Goal: Task Accomplishment & Management: Complete application form

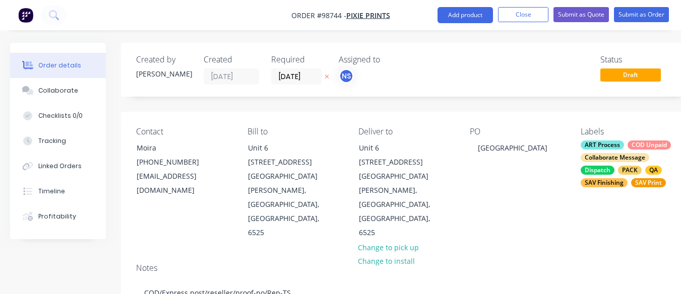
scroll to position [309, 0]
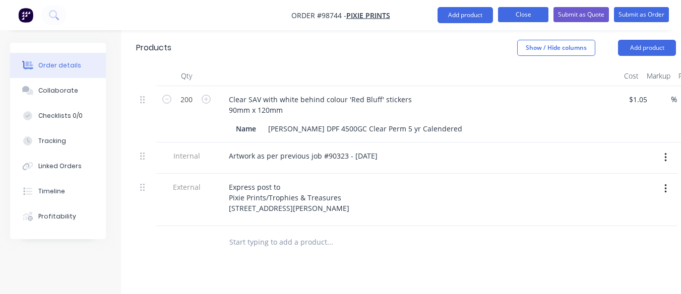
click at [524, 12] on button "Close" at bounding box center [523, 14] width 50 height 15
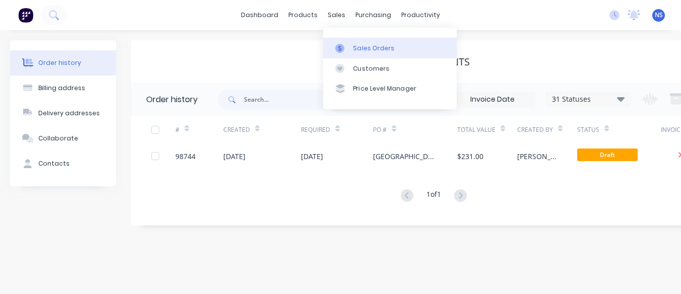
click at [378, 53] on link "Sales Orders" at bounding box center [390, 48] width 134 height 20
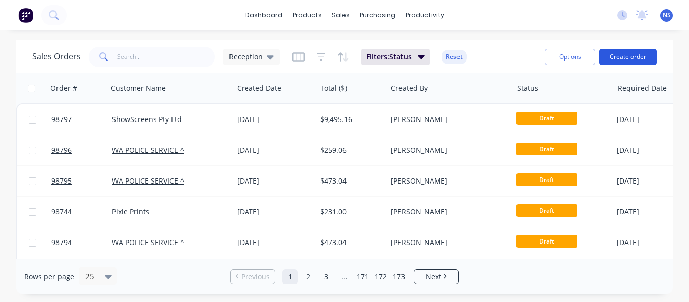
click at [628, 57] on button "Create order" at bounding box center [627, 57] width 57 height 16
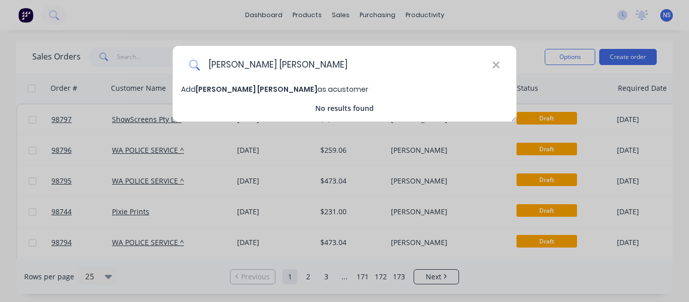
type input "[PERSON_NAME] [PERSON_NAME]"
click at [229, 90] on span "[PERSON_NAME] [PERSON_NAME]" at bounding box center [257, 89] width 122 height 10
select select "AU"
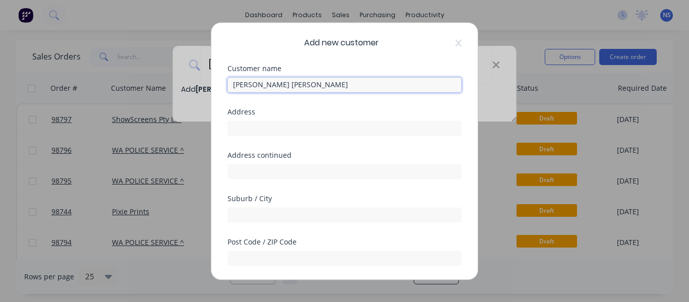
drag, startPoint x: 229, startPoint y: 90, endPoint x: 194, endPoint y: -23, distance: 118.9
click at [194, 0] on html "dashboard products sales purchasing productivity dashboard products Product Cat…" at bounding box center [344, 151] width 689 height 302
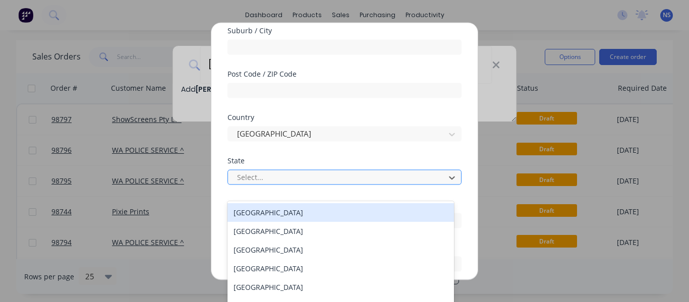
scroll to position [27, 0]
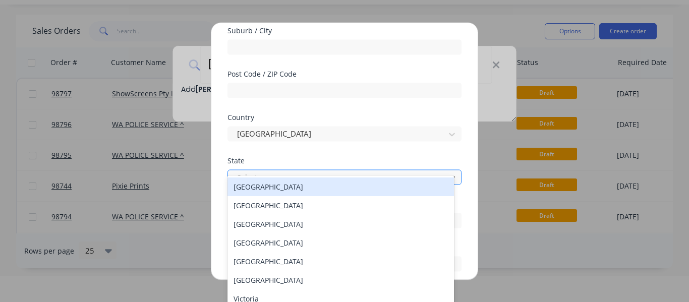
click at [380, 178] on div at bounding box center [338, 177] width 204 height 13
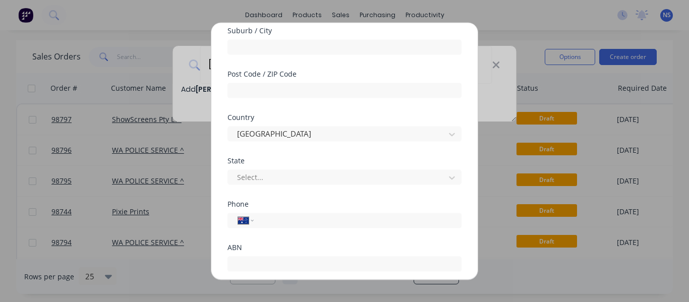
scroll to position [235, 0]
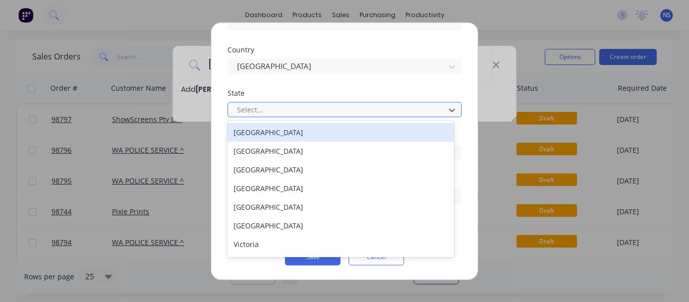
click at [389, 108] on div at bounding box center [338, 109] width 204 height 13
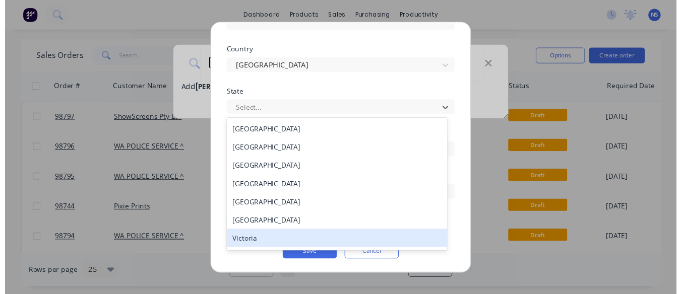
scroll to position [17, 0]
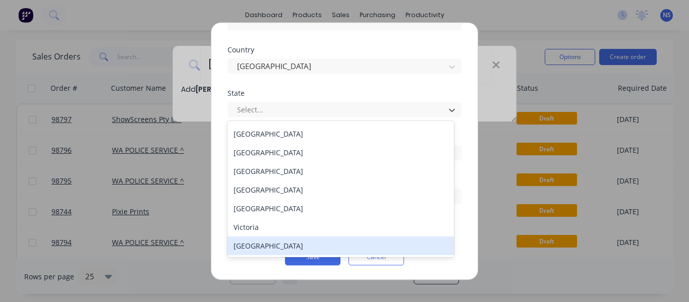
click at [342, 244] on div "[GEOGRAPHIC_DATA]" at bounding box center [340, 245] width 226 height 19
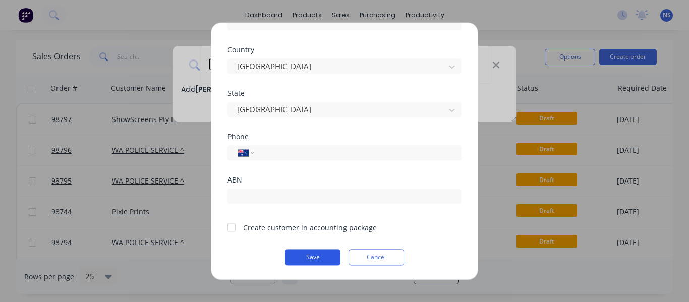
click at [309, 256] on button "Save" at bounding box center [312, 257] width 55 height 16
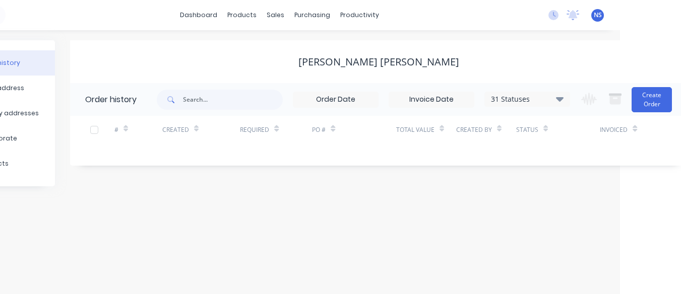
scroll to position [0, 67]
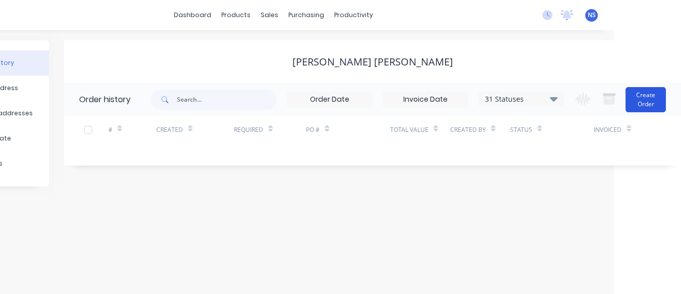
click at [644, 101] on button "Create Order" at bounding box center [646, 99] width 40 height 25
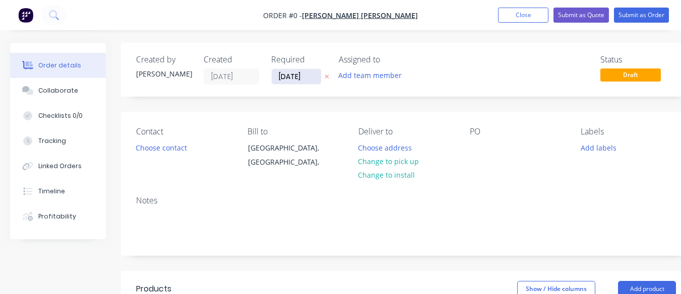
click at [291, 72] on input "[DATE]" at bounding box center [296, 76] width 49 height 15
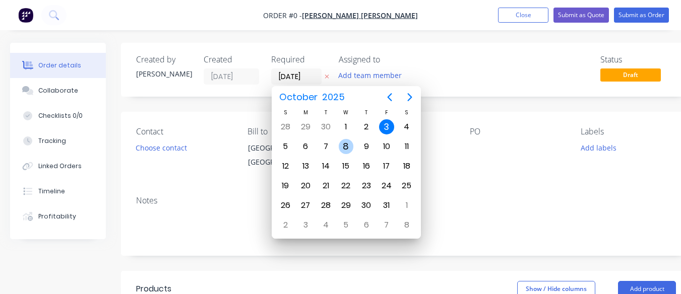
click at [345, 146] on div "8" at bounding box center [346, 146] width 15 height 15
type input "[DATE]"
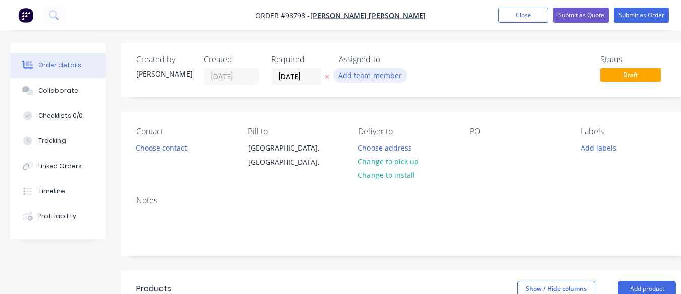
click at [364, 73] on button "Add team member" at bounding box center [370, 76] width 74 height 14
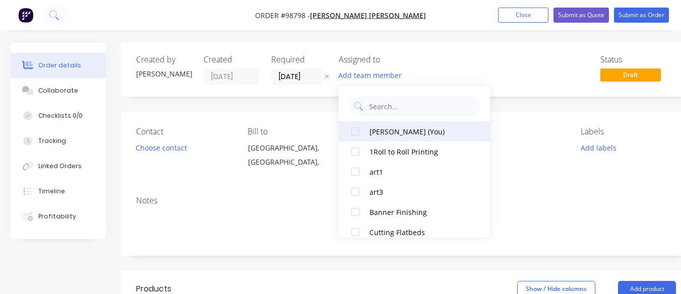
click at [387, 134] on div "[PERSON_NAME] (You)" at bounding box center [420, 132] width 101 height 11
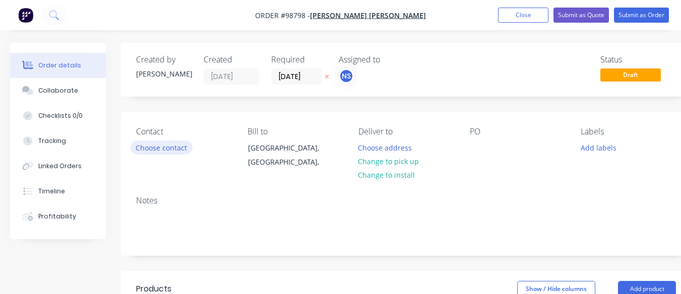
click at [165, 151] on button "Choose contact" at bounding box center [162, 148] width 62 height 14
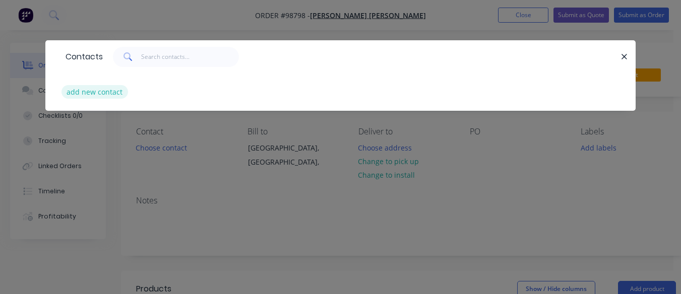
click at [92, 92] on button "add new contact" at bounding box center [95, 92] width 67 height 14
select select "AU"
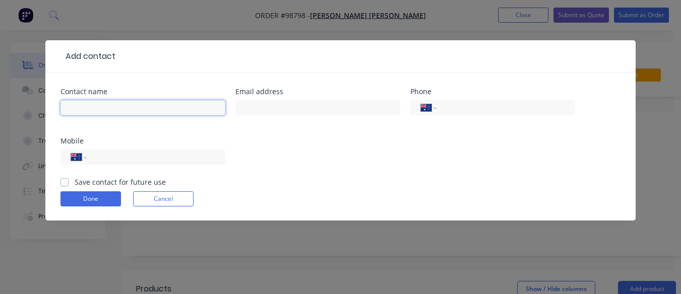
click at [83, 104] on input "text" at bounding box center [142, 107] width 165 height 15
type input "[PERSON_NAME] [PERSON_NAME]"
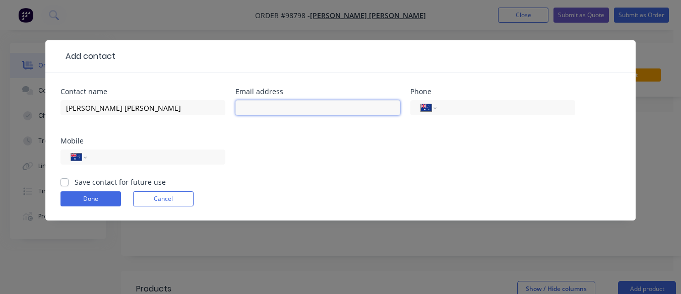
click at [270, 106] on input "text" at bounding box center [317, 107] width 165 height 15
paste input "[EMAIL_ADDRESS][PERSON_NAME][DOMAIN_NAME]"
type input "[EMAIL_ADDRESS][PERSON_NAME][DOMAIN_NAME]"
click at [140, 158] on input "tel" at bounding box center [154, 158] width 121 height 12
paste input "0430 075 103"
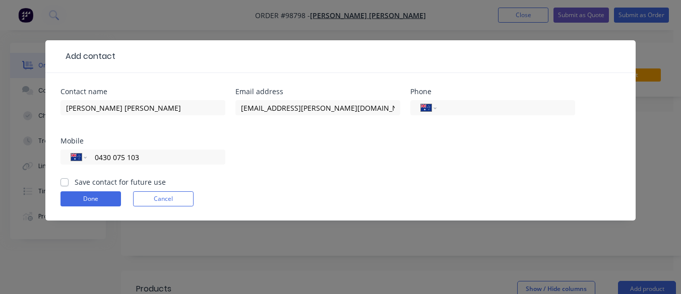
type input "0430 075 103"
click at [84, 201] on button "Done" at bounding box center [90, 199] width 60 height 15
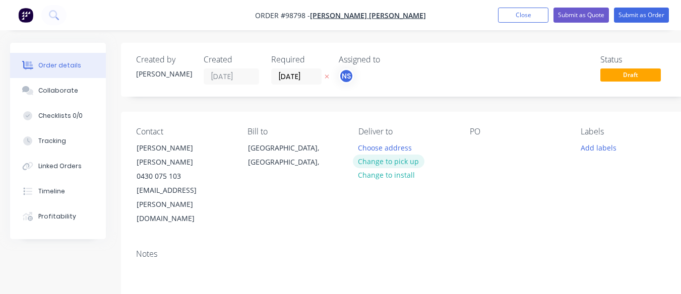
click at [387, 162] on button "Change to pick up" at bounding box center [389, 162] width 72 height 14
click at [363, 145] on div at bounding box center [366, 148] width 16 height 15
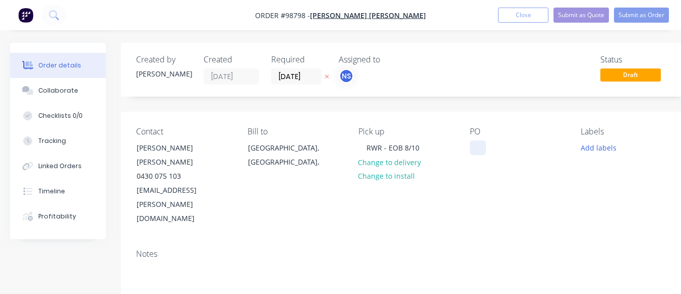
click at [479, 147] on div at bounding box center [478, 148] width 16 height 15
click at [588, 149] on button "Add labels" at bounding box center [598, 148] width 46 height 14
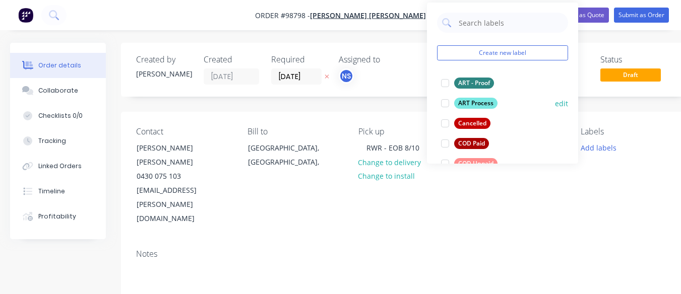
click at [447, 102] on div at bounding box center [445, 103] width 20 height 20
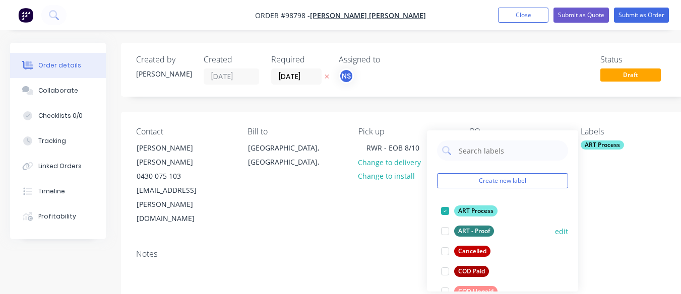
click at [443, 231] on div at bounding box center [445, 231] width 20 height 20
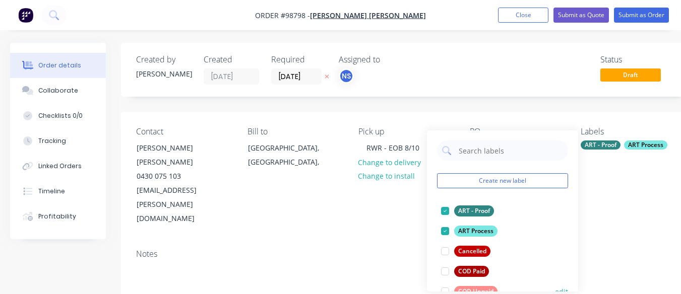
click at [444, 286] on div at bounding box center [445, 292] width 20 height 20
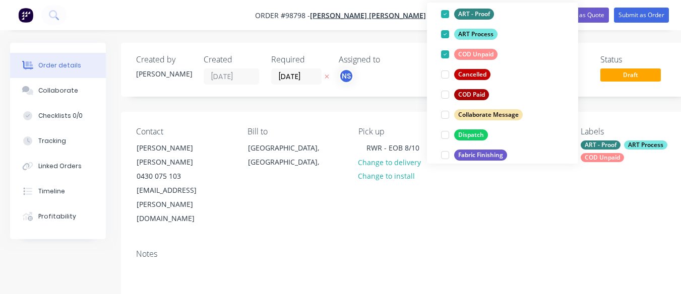
scroll to position [81, 0]
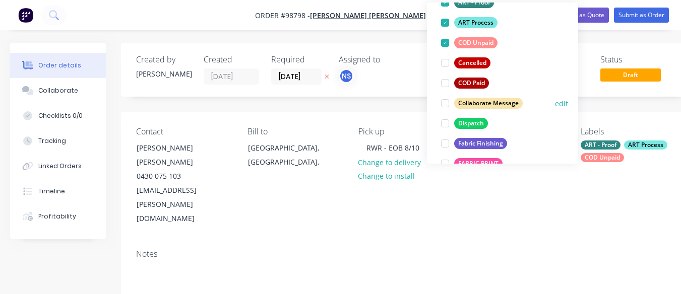
click at [446, 104] on div at bounding box center [445, 103] width 20 height 20
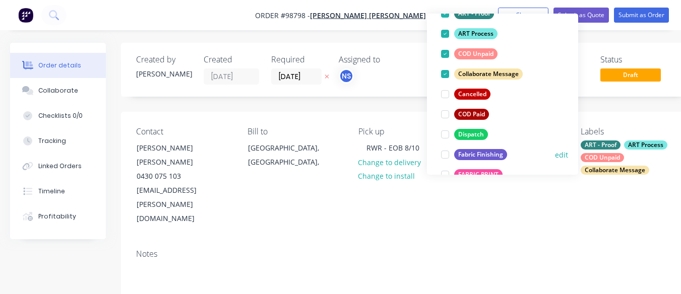
click at [445, 157] on div at bounding box center [445, 155] width 20 height 20
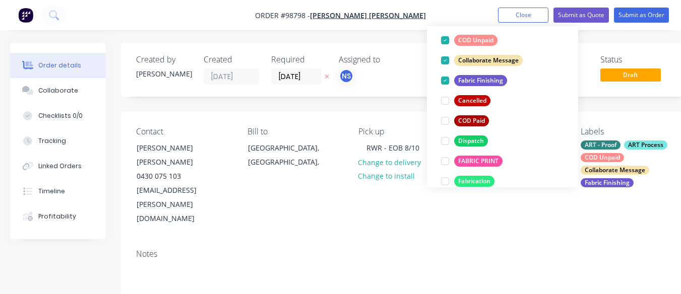
scroll to position [121, 0]
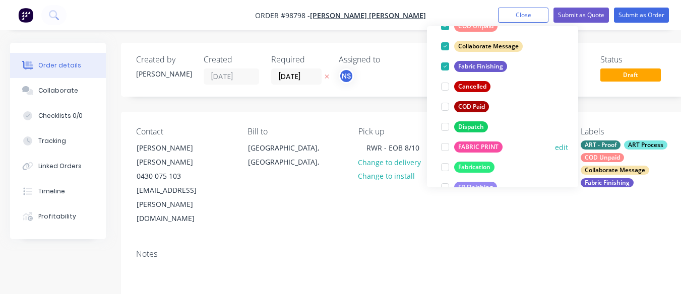
click at [444, 145] on div at bounding box center [445, 147] width 20 height 20
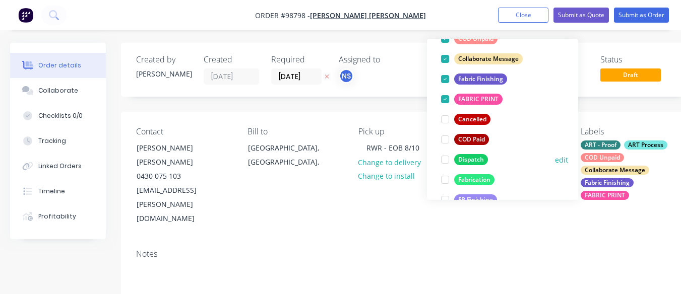
click at [444, 159] on div at bounding box center [445, 160] width 20 height 20
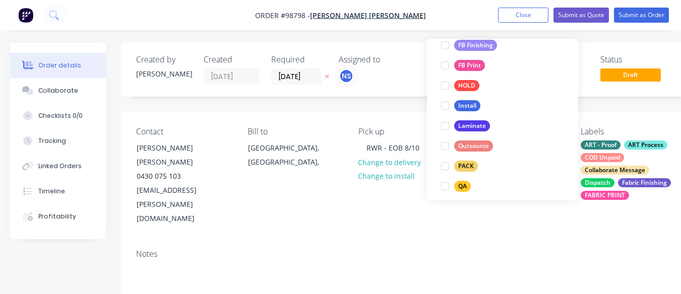
scroll to position [296, 0]
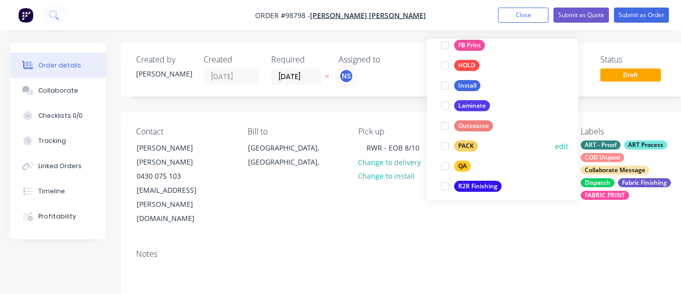
click at [446, 141] on div at bounding box center [445, 146] width 20 height 20
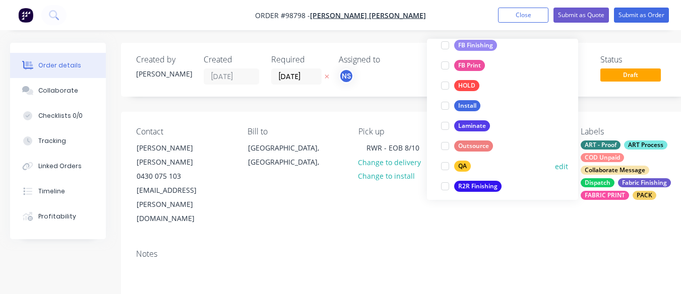
click at [445, 167] on div at bounding box center [445, 166] width 20 height 20
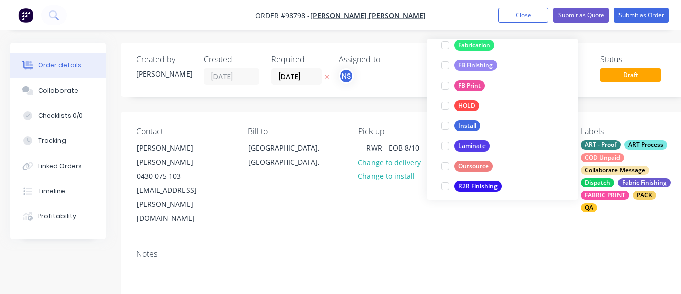
scroll to position [114, 0]
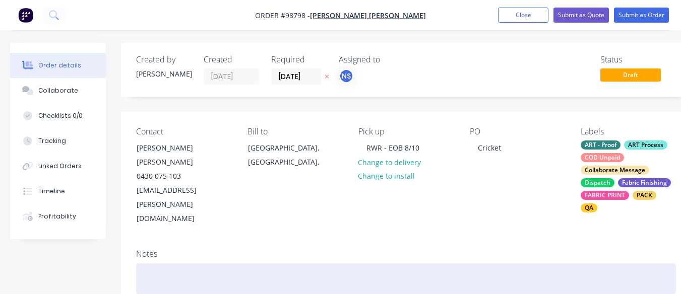
click at [177, 264] on div at bounding box center [406, 279] width 540 height 31
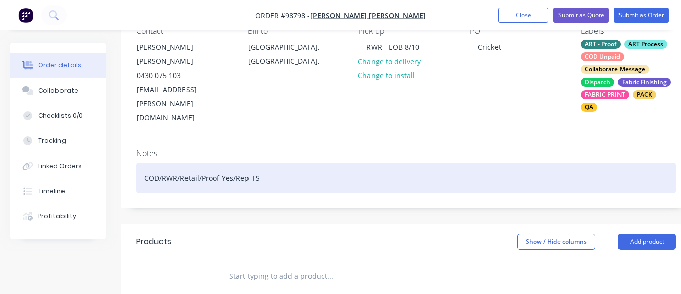
scroll to position [121, 0]
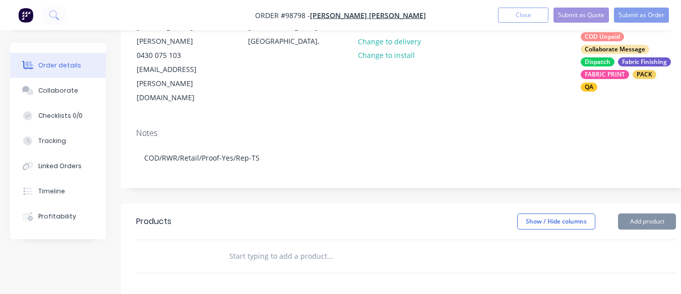
click at [275, 247] on input "text" at bounding box center [330, 257] width 202 height 20
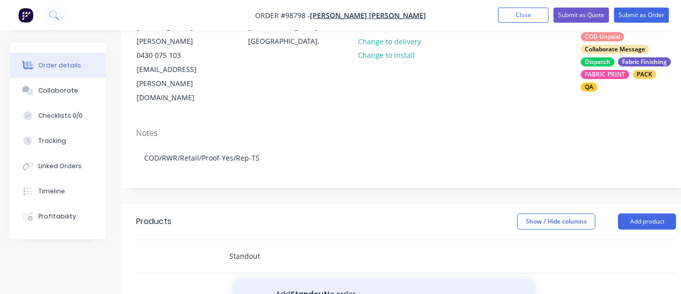
type input "Standout"
click at [310, 279] on button "Add Standout to order" at bounding box center [384, 295] width 302 height 32
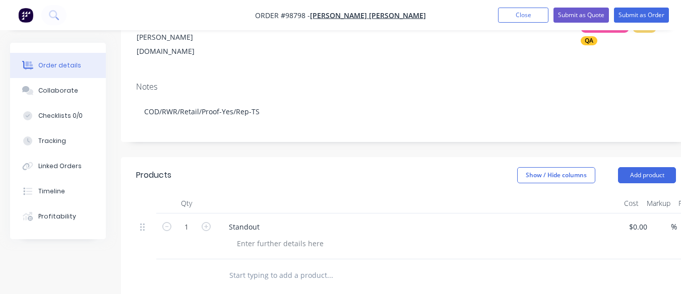
scroll to position [181, 0]
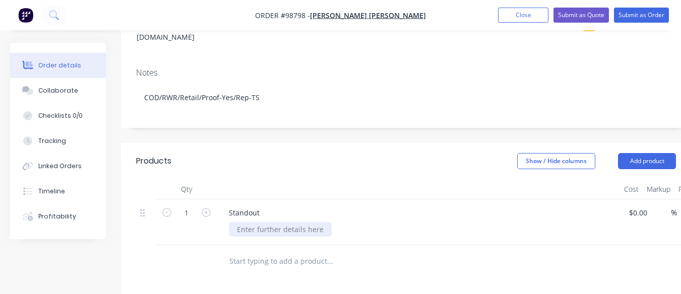
click at [316, 222] on div at bounding box center [280, 229] width 103 height 15
click at [347, 222] on div "small(2m) Standout double sided" at bounding box center [293, 229] width 128 height 15
click at [265, 252] on input "text" at bounding box center [330, 262] width 202 height 20
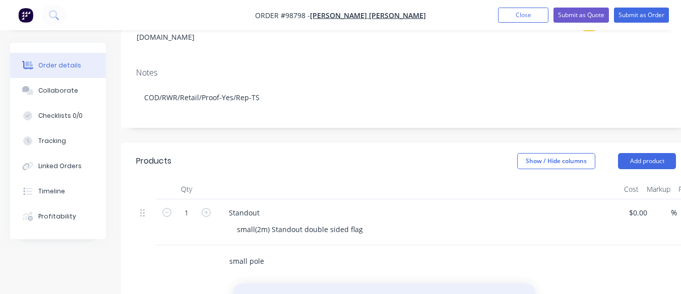
type input "small pole"
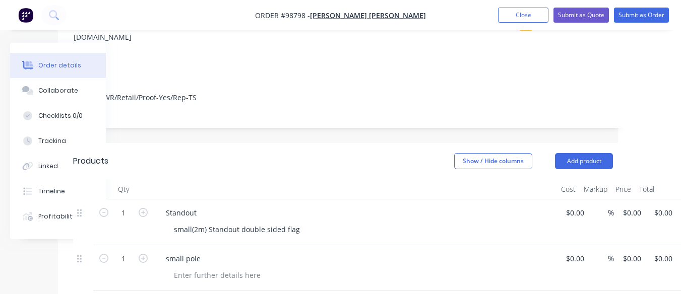
scroll to position [181, 84]
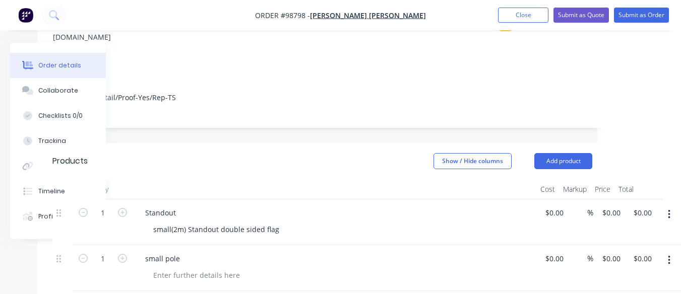
click at [667, 252] on button "button" at bounding box center [669, 261] width 24 height 18
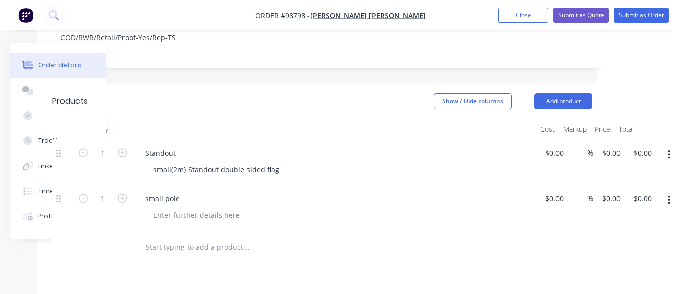
scroll to position [242, 84]
click at [666, 191] on button "button" at bounding box center [669, 200] width 24 height 18
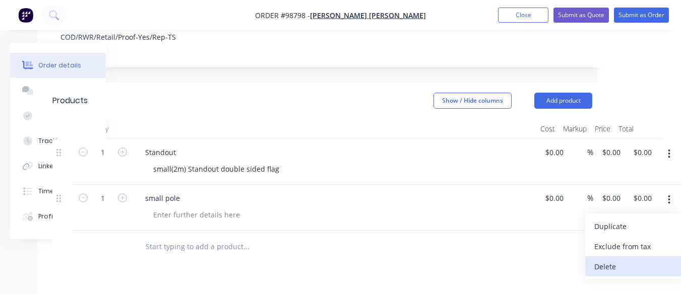
click at [614, 260] on div "Delete" at bounding box center [633, 267] width 78 height 15
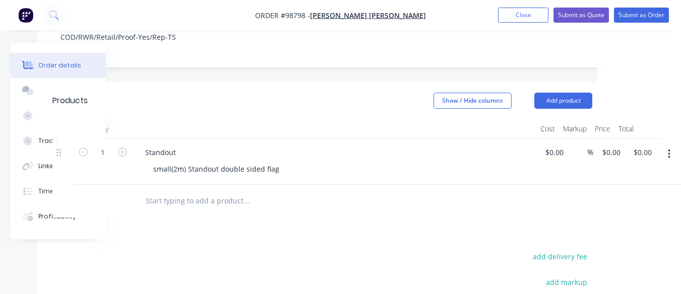
click at [163, 191] on input "text" at bounding box center [246, 201] width 202 height 20
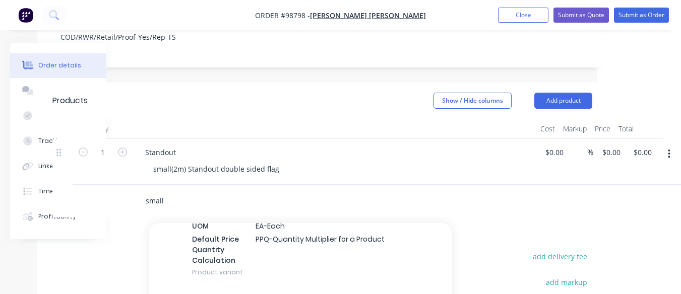
scroll to position [255, 0]
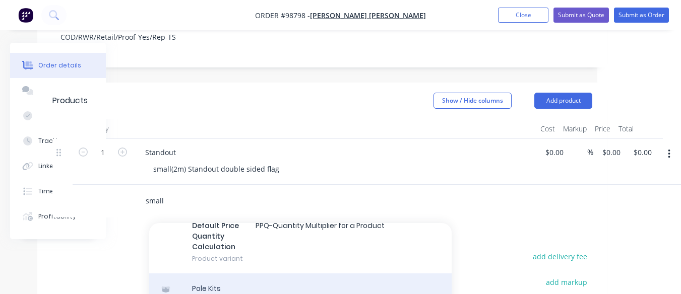
type input "small"
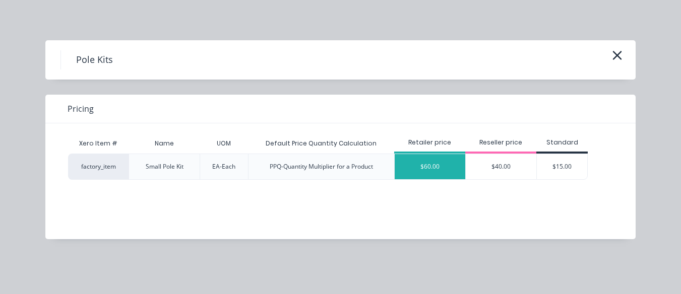
click at [450, 165] on div "$60.00" at bounding box center [430, 166] width 71 height 25
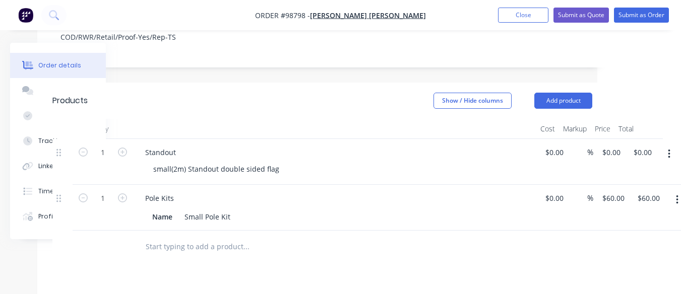
click at [175, 237] on input "text" at bounding box center [246, 247] width 202 height 20
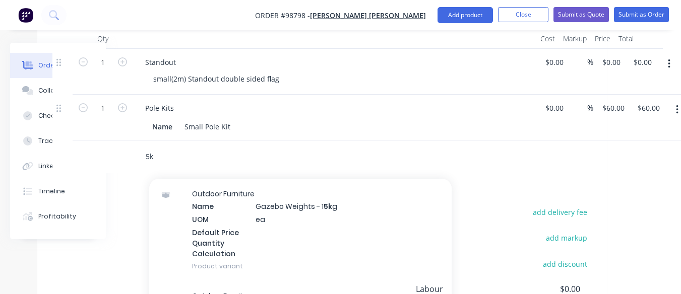
scroll to position [0, 0]
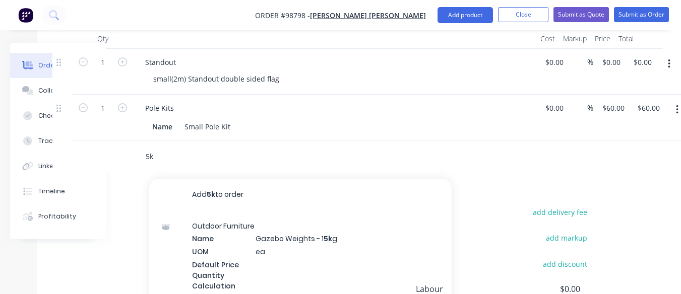
type input "5"
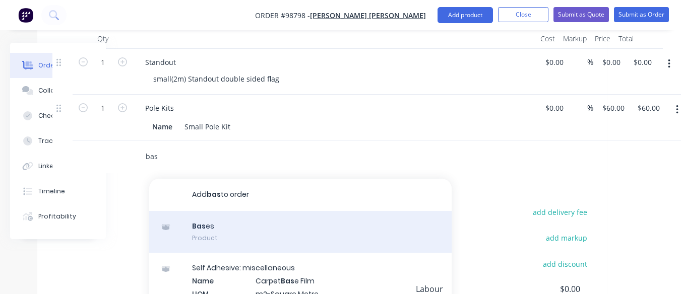
type input "bas"
click at [210, 212] on div "Bas es Product" at bounding box center [300, 232] width 302 height 42
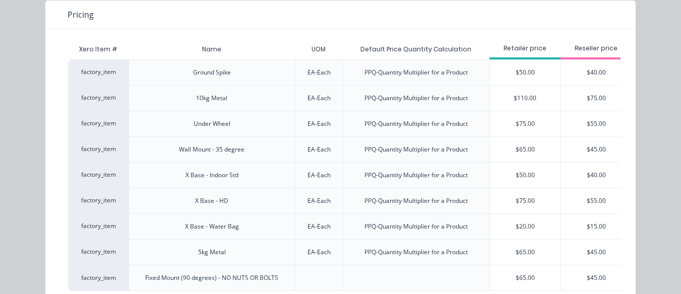
scroll to position [93, 0]
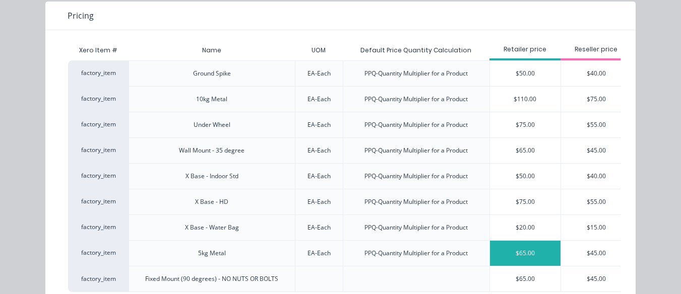
click at [538, 253] on div "$65.00" at bounding box center [525, 253] width 71 height 25
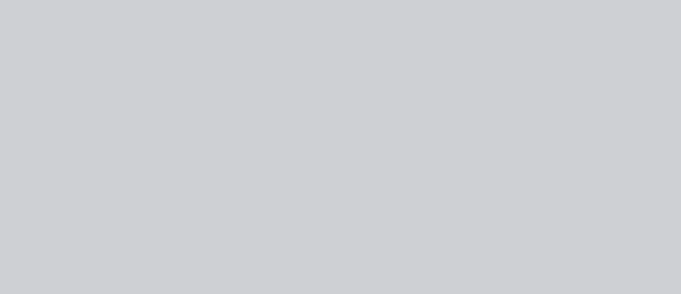
scroll to position [0, 0]
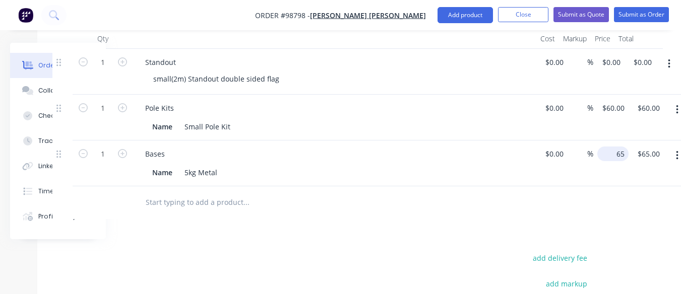
click at [611, 147] on input "65" at bounding box center [614, 154] width 27 height 15
type input "55"
type input "65.00"
type input "$55.00"
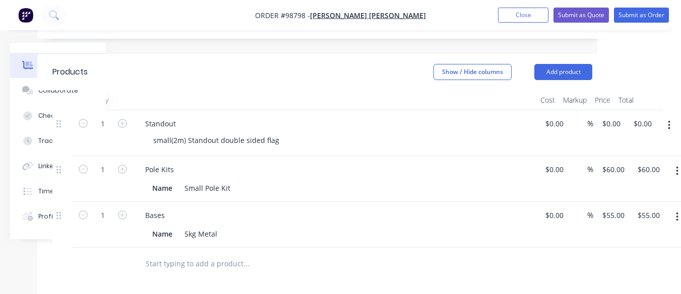
scroll to position [259, 84]
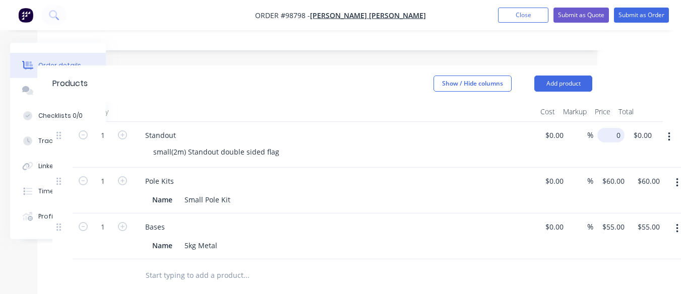
click at [605, 128] on input "0" at bounding box center [612, 135] width 23 height 15
type input "170"
type input "0.00"
type input "$170.00"
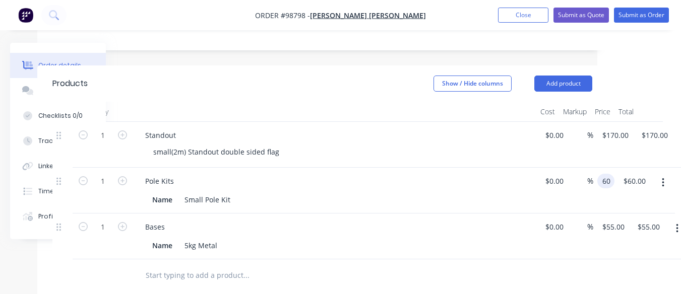
click at [613, 174] on input "60" at bounding box center [607, 181] width 13 height 15
type input "$50.00"
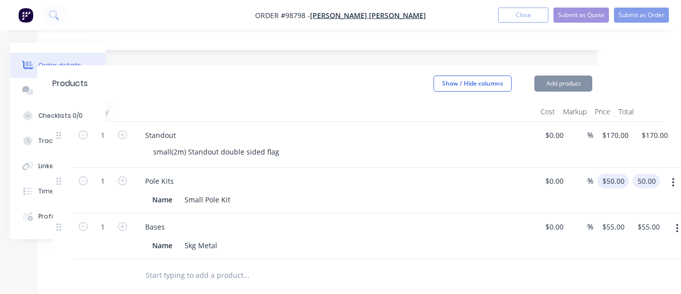
type input "$50.00"
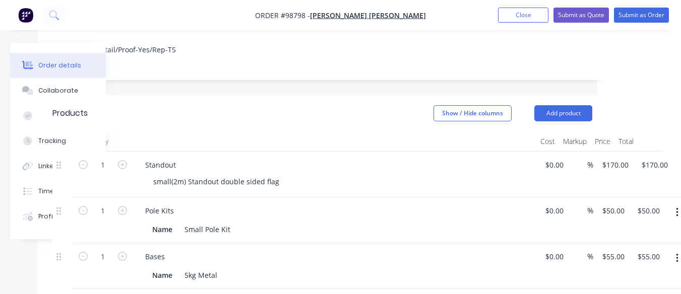
scroll to position [229, 0]
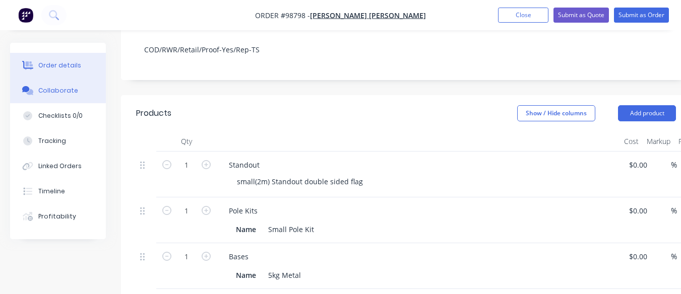
click at [53, 85] on button "Collaborate" at bounding box center [58, 90] width 96 height 25
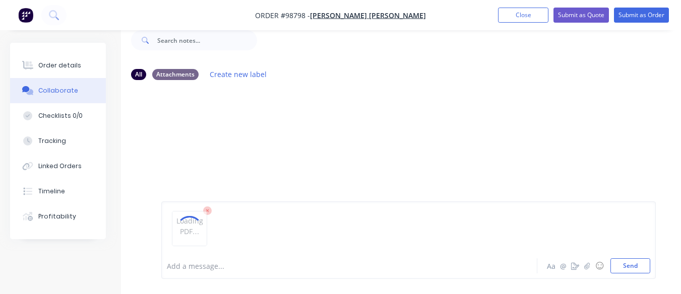
scroll to position [74, 0]
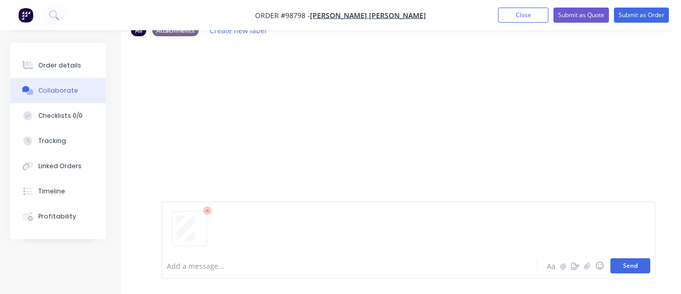
click at [632, 270] on button "Send" at bounding box center [631, 266] width 40 height 15
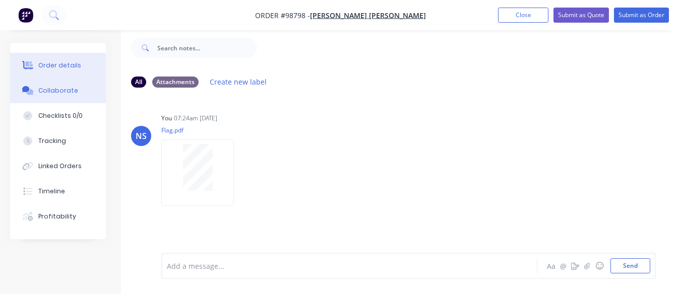
click at [61, 65] on div "Order details" at bounding box center [59, 65] width 43 height 9
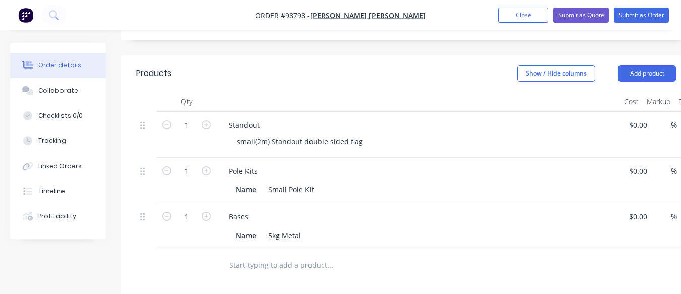
scroll to position [281, 0]
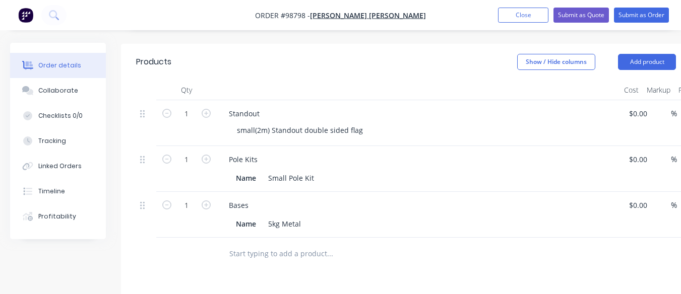
click at [266, 244] on input "text" at bounding box center [330, 254] width 202 height 20
click at [648, 54] on button "Add product" at bounding box center [647, 62] width 58 height 16
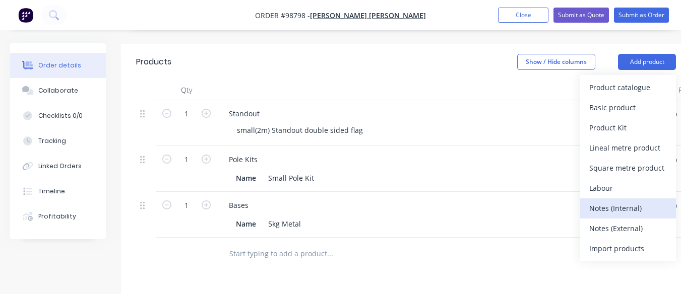
click at [626, 201] on div "Notes (Internal)" at bounding box center [628, 208] width 78 height 15
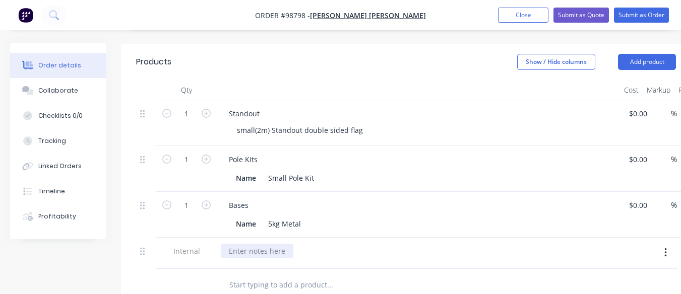
click at [233, 244] on div at bounding box center [257, 251] width 73 height 15
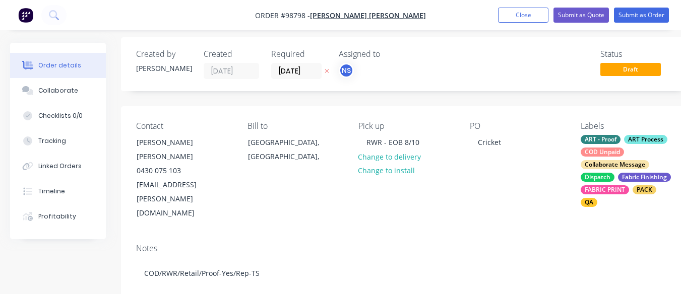
scroll to position [0, 0]
